Goal: Check status: Check status

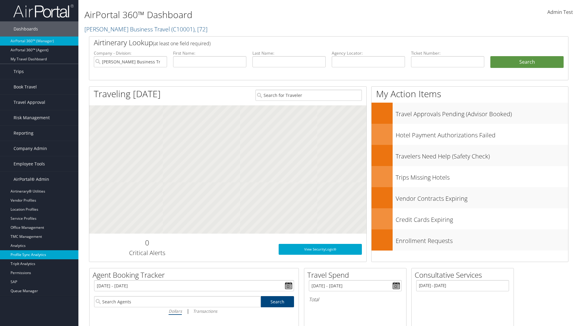
click at [39, 254] on link "Profile Sync Analytics" at bounding box center [39, 254] width 78 height 9
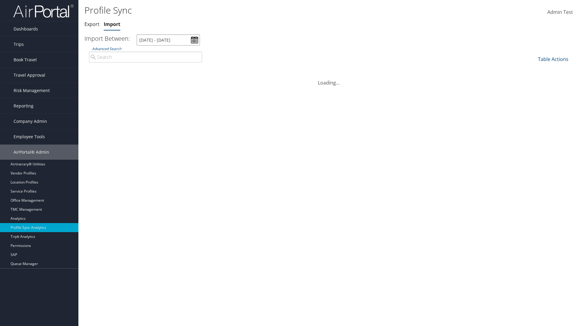
click at [168, 40] on input "7/31/2025 - 9/1/2025" at bounding box center [168, 39] width 63 height 11
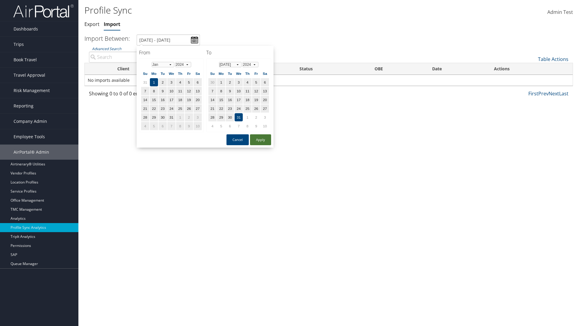
click at [260, 139] on button "Apply" at bounding box center [260, 139] width 21 height 11
type input "1/1/2024 - 7/31/2024"
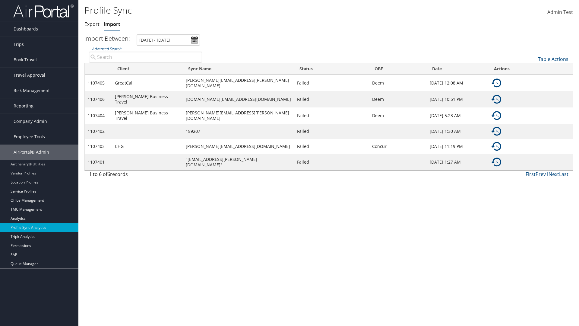
type input "GreatCall"
